Goal: Transaction & Acquisition: Purchase product/service

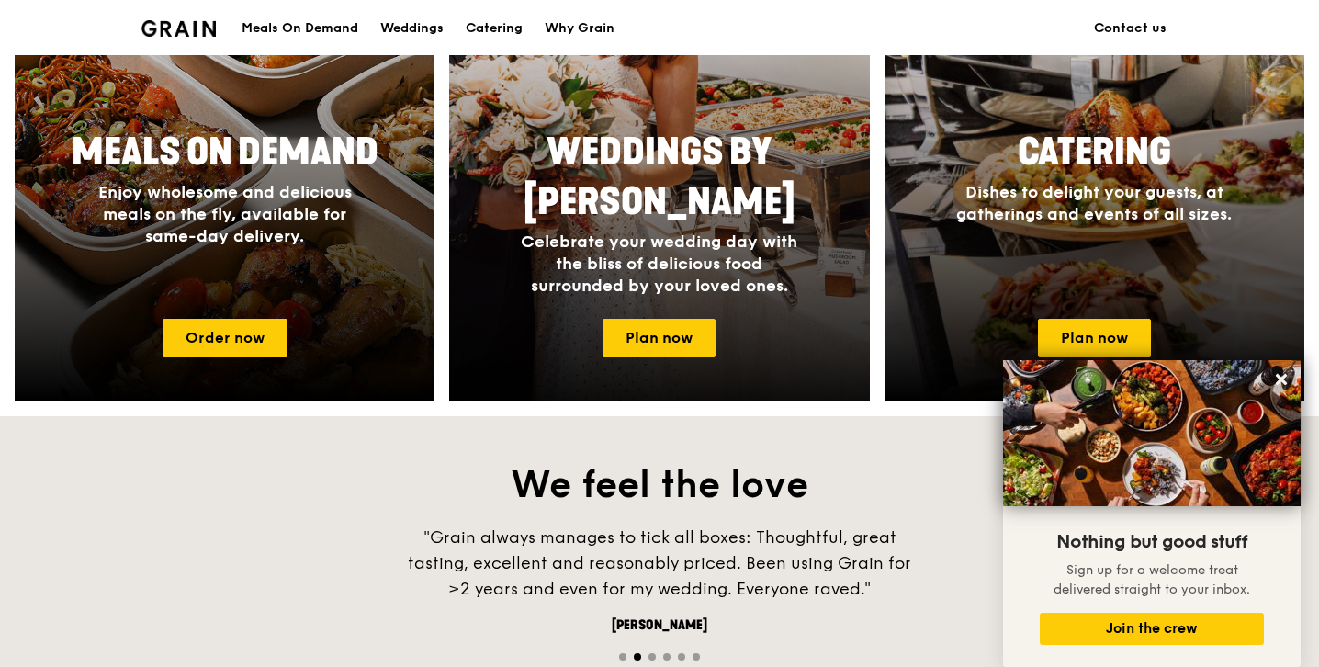
scroll to position [874, 0]
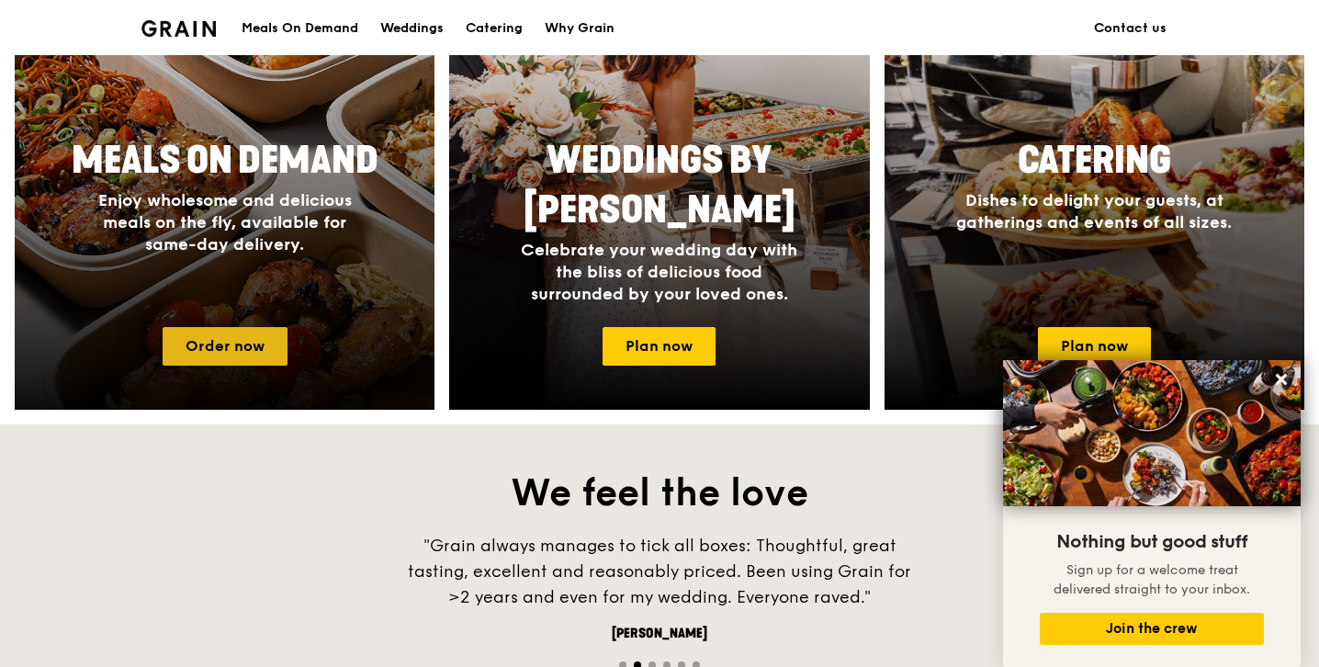
click at [279, 344] on link "Order now" at bounding box center [225, 346] width 125 height 39
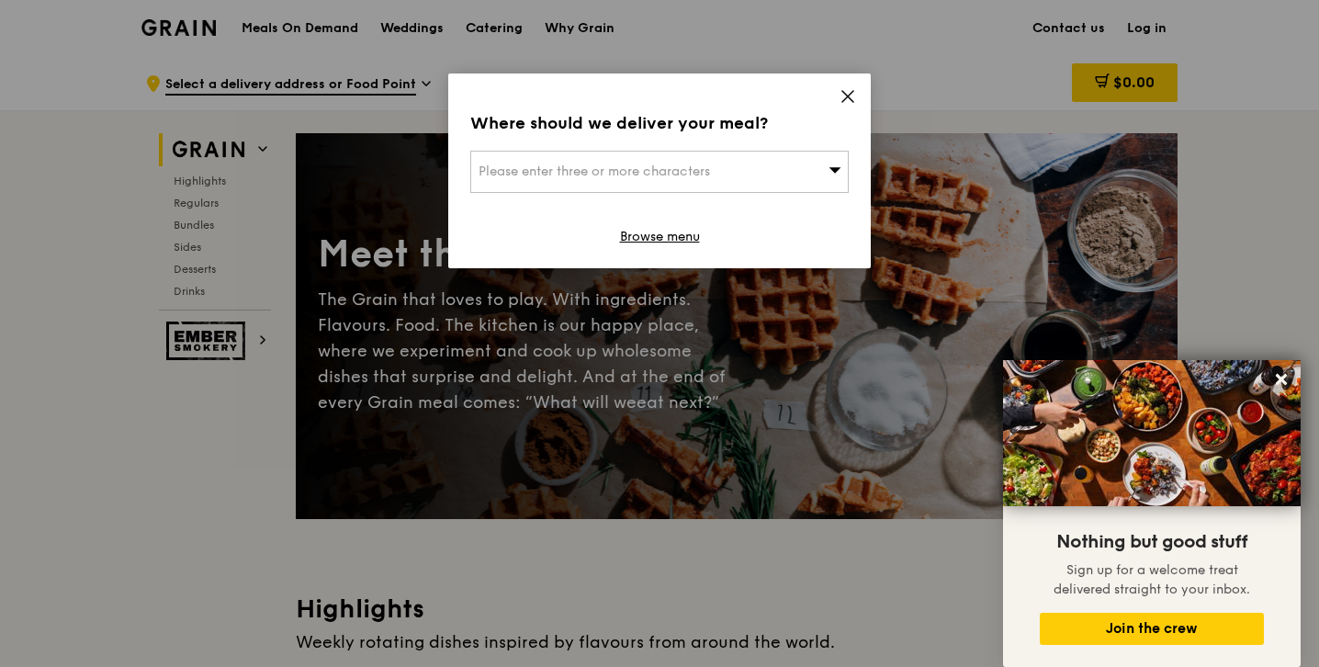
click at [704, 174] on span "Please enter three or more characters" at bounding box center [594, 171] width 231 height 16
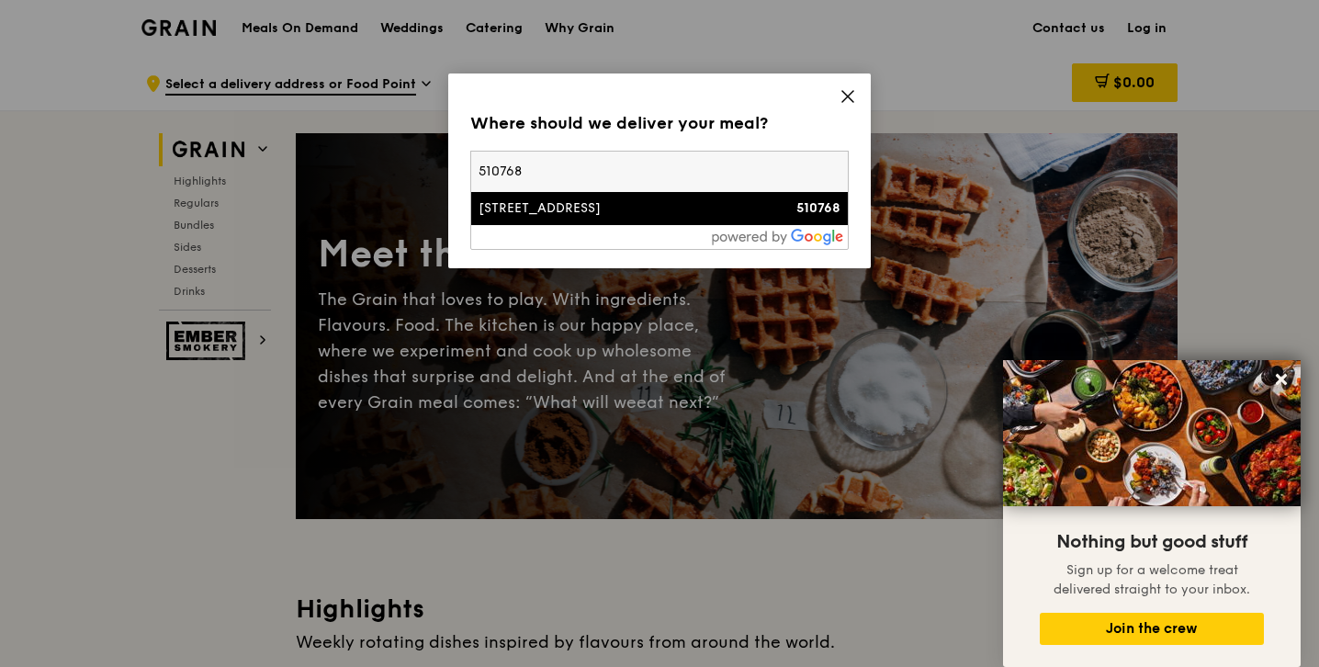
type input "510768"
click at [628, 204] on div "[STREET_ADDRESS]" at bounding box center [615, 208] width 272 height 18
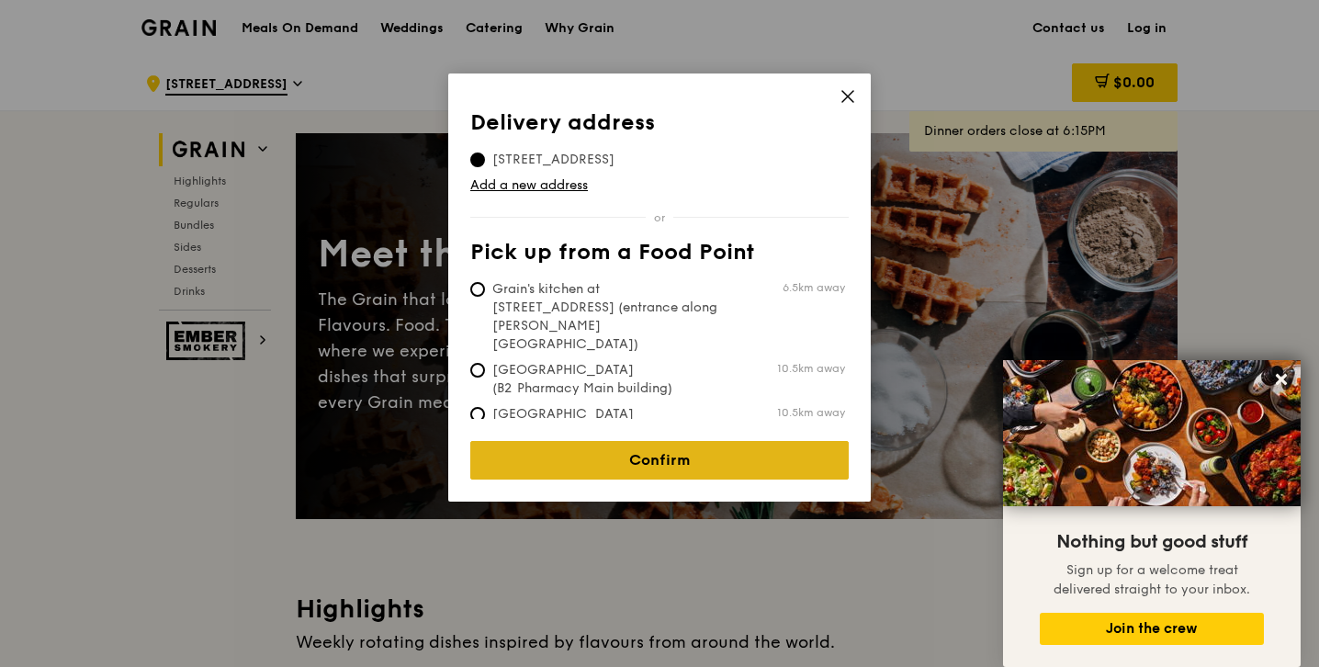
click at [604, 441] on link "Confirm" at bounding box center [659, 460] width 378 height 39
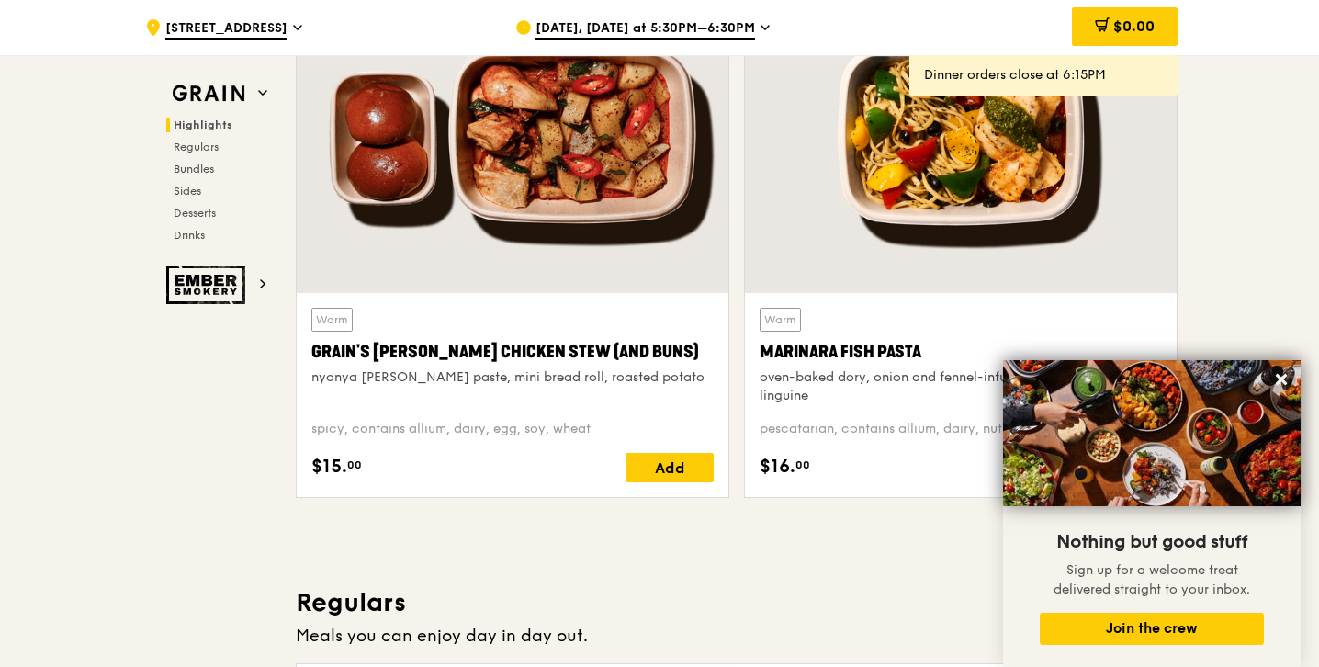
scroll to position [699, 0]
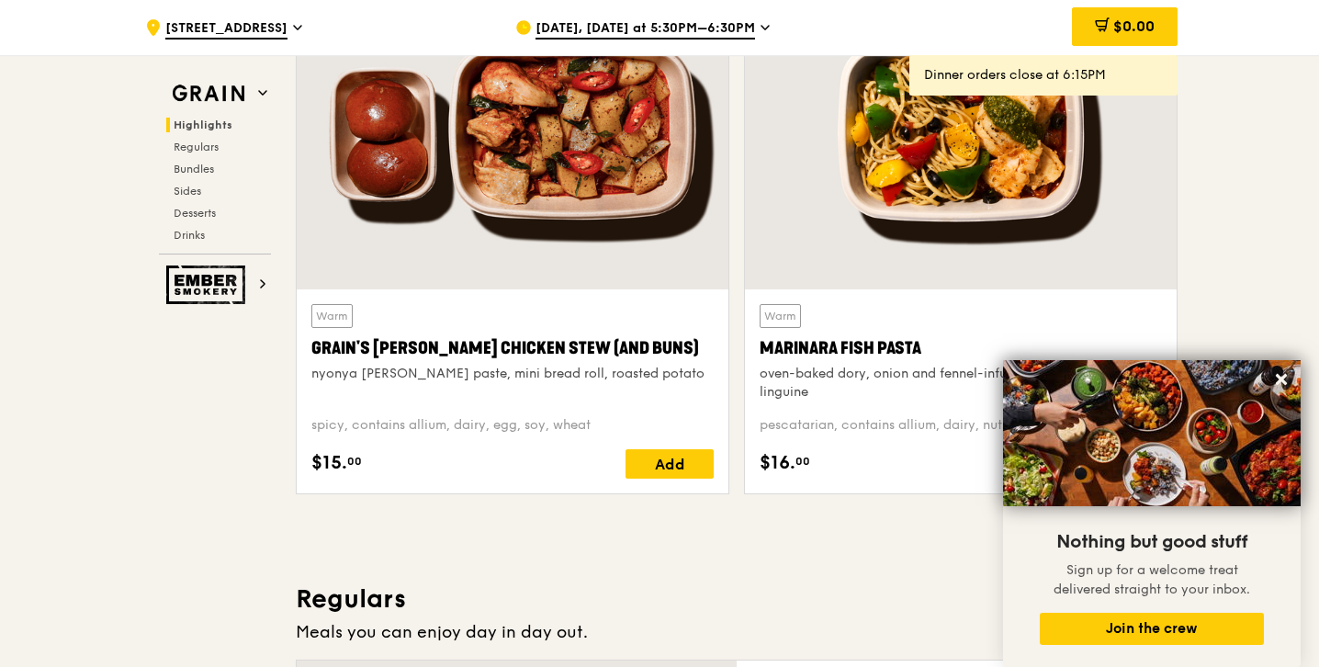
click at [720, 36] on span "[DATE], [DATE] at 5:30PM–6:30PM" at bounding box center [645, 29] width 220 height 20
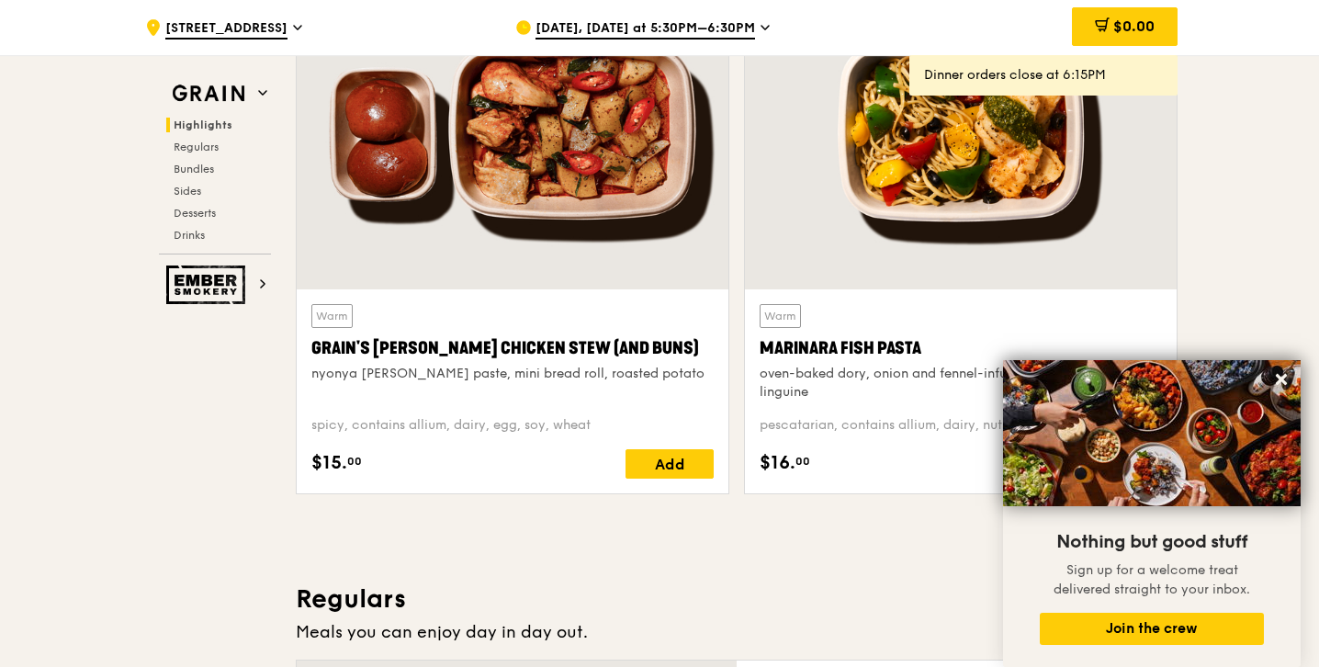
click at [302, 22] on icon at bounding box center [297, 27] width 9 height 17
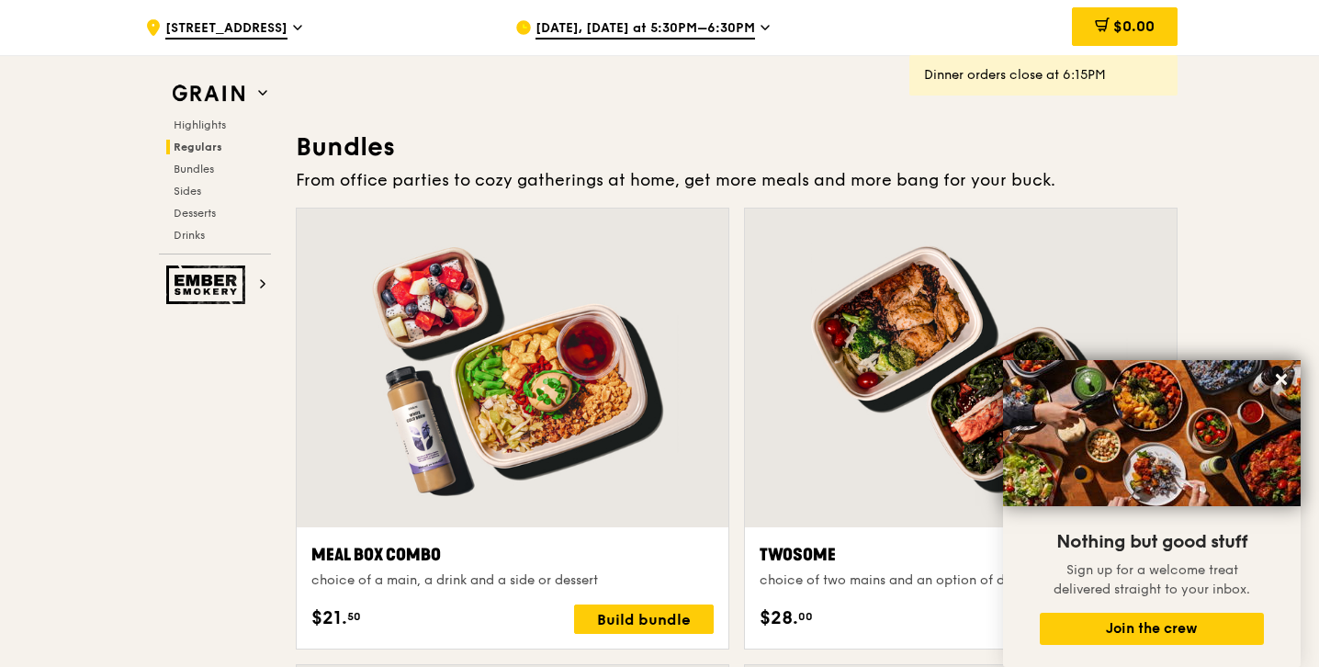
scroll to position [2624, 0]
